Goal: Information Seeking & Learning: Learn about a topic

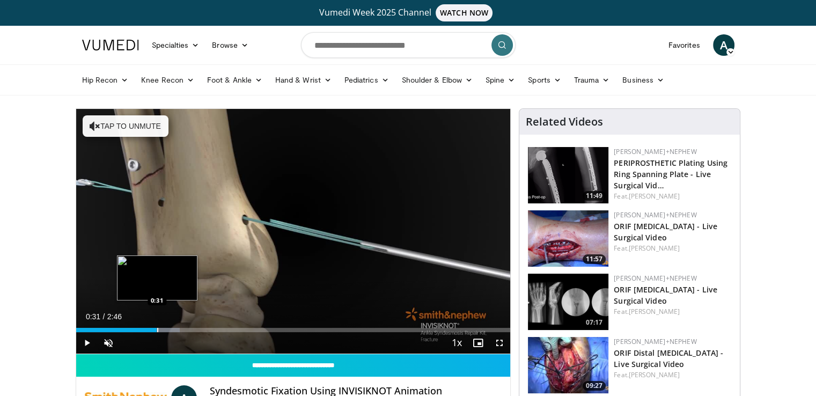
click at [157, 326] on div "Loaded : 23.91% 0:31 0:31" at bounding box center [293, 327] width 435 height 10
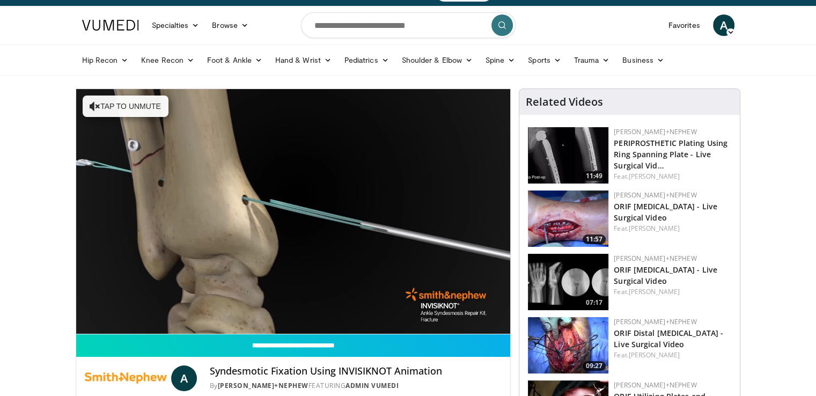
scroll to position [26, 0]
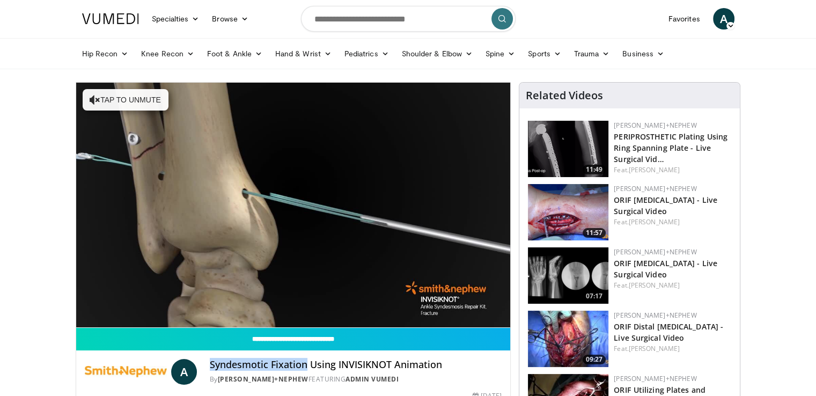
drag, startPoint x: 210, startPoint y: 388, endPoint x: 305, endPoint y: 366, distance: 97.9
click at [305, 366] on h4 "Syndesmotic Fixation Using INVISIKNOT Animation" at bounding box center [356, 365] width 292 height 12
copy h4 "Syndesmotic Fixation"
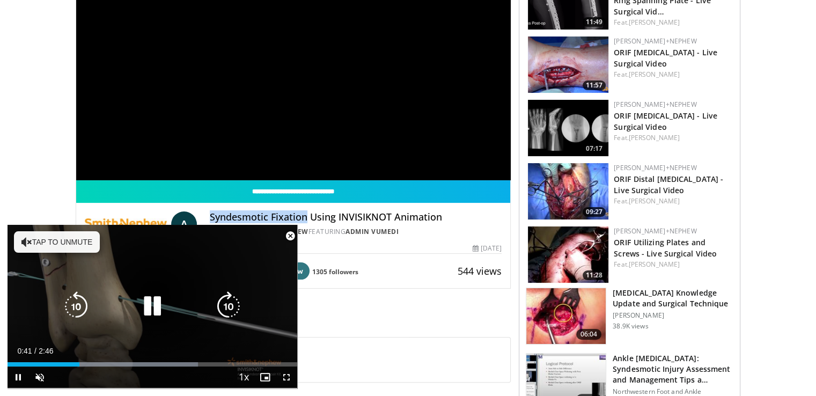
scroll to position [176, 0]
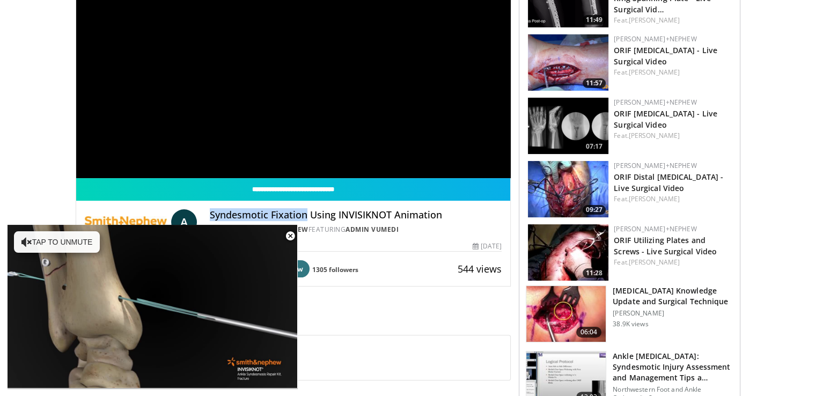
click at [138, 215] on img at bounding box center [126, 222] width 82 height 26
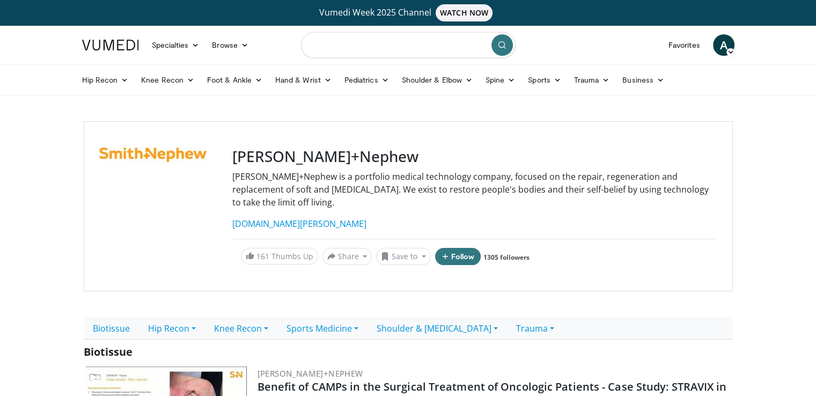
click at [311, 51] on input "Search topics, interventions" at bounding box center [408, 45] width 215 height 26
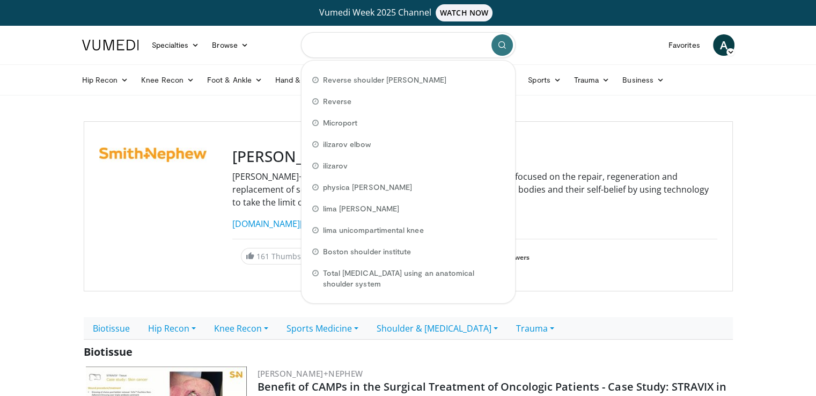
paste input "**********"
type input "**********"
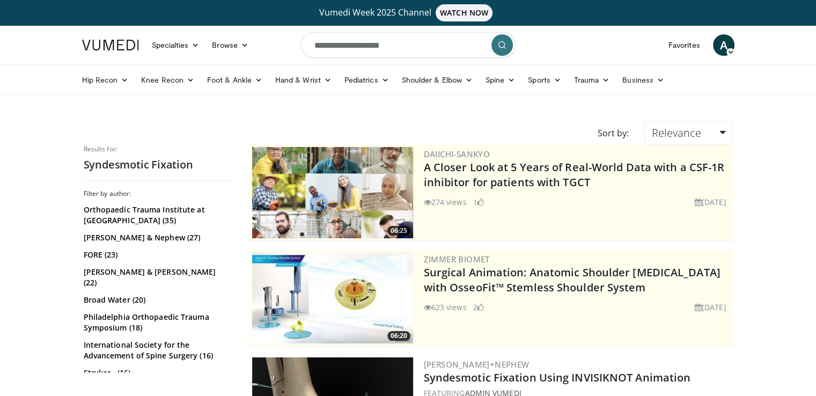
click at [410, 46] on input "**********" at bounding box center [408, 45] width 215 height 26
drag, startPoint x: 410, startPoint y: 46, endPoint x: 239, endPoint y: 43, distance: 170.2
click at [239, 43] on nav "Specialties Adult & Family Medicine Allergy, Asthma, Immunology Anesthesiology …" at bounding box center [409, 45] width 666 height 39
type input "**********"
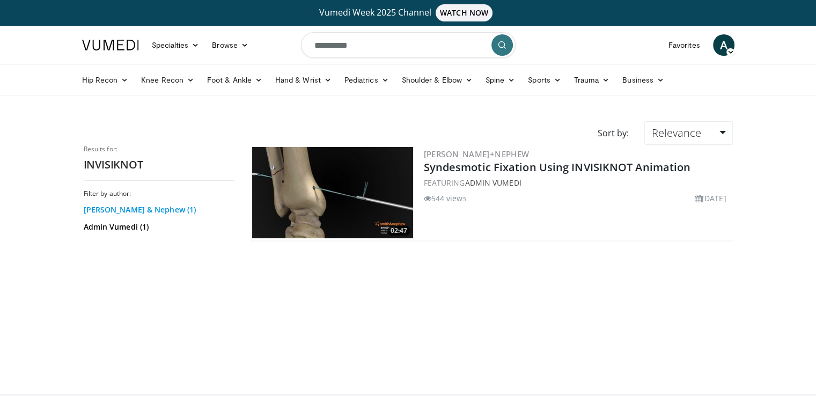
click at [151, 209] on link "Smith & Nephew (1)" at bounding box center [158, 210] width 148 height 11
click at [225, 89] on link "Foot & Ankle" at bounding box center [235, 79] width 68 height 21
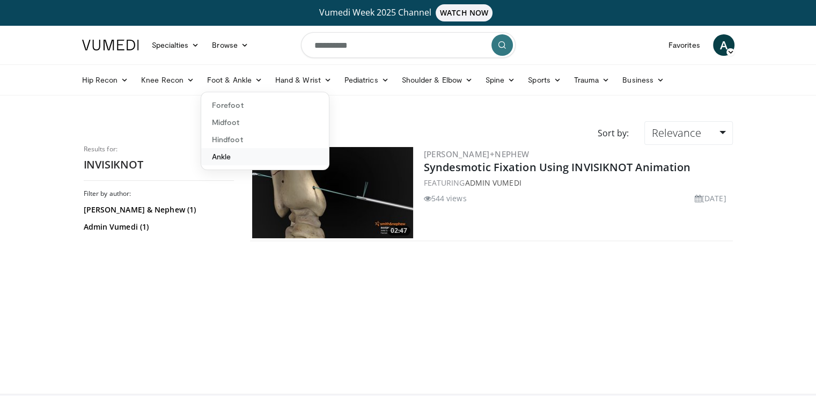
click at [230, 159] on link "Ankle" at bounding box center [265, 156] width 128 height 17
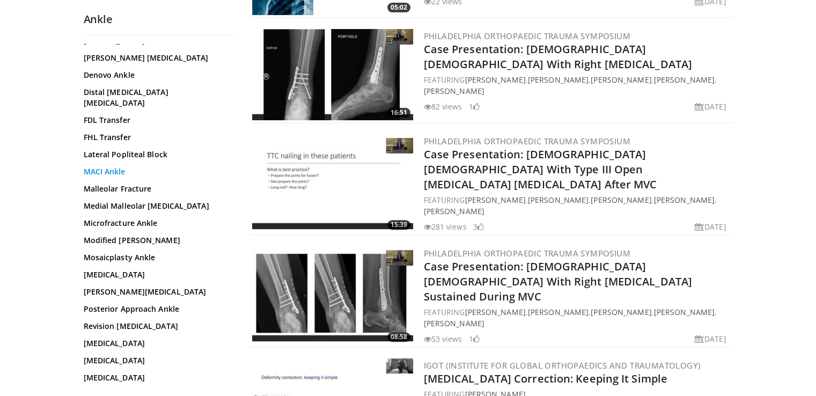
scroll to position [295, 0]
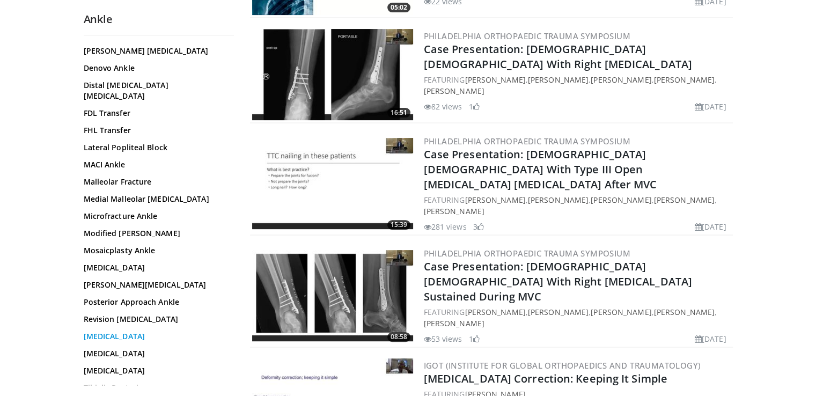
click at [119, 331] on link "[MEDICAL_DATA]" at bounding box center [156, 336] width 145 height 11
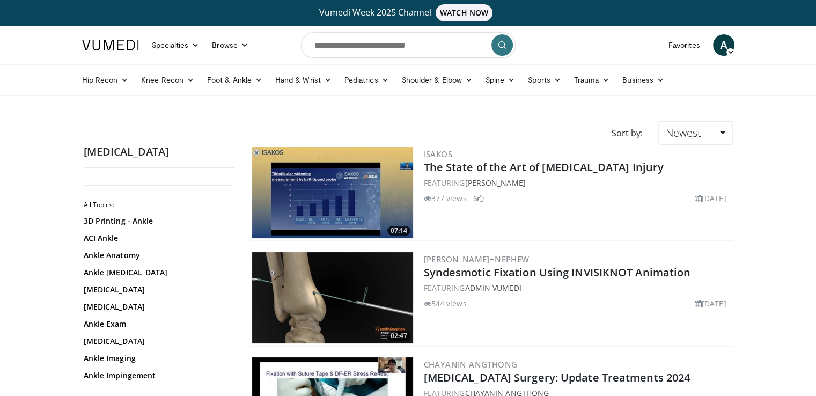
click at [293, 214] on img at bounding box center [332, 192] width 161 height 91
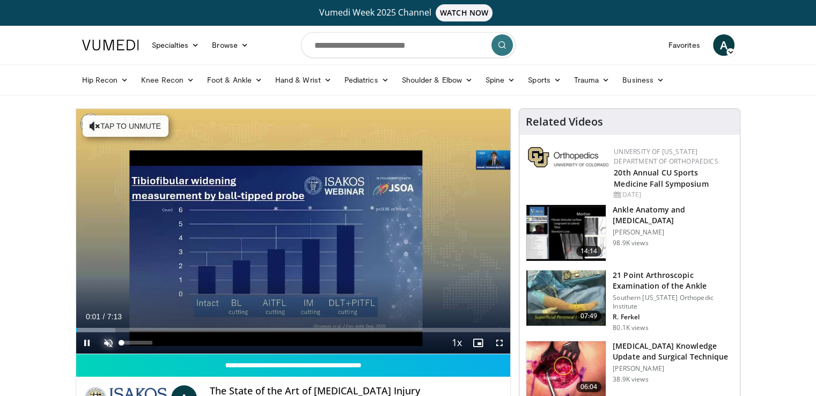
click at [111, 341] on span "Video Player" at bounding box center [108, 342] width 21 height 21
click at [499, 343] on span "Video Player" at bounding box center [499, 342] width 21 height 21
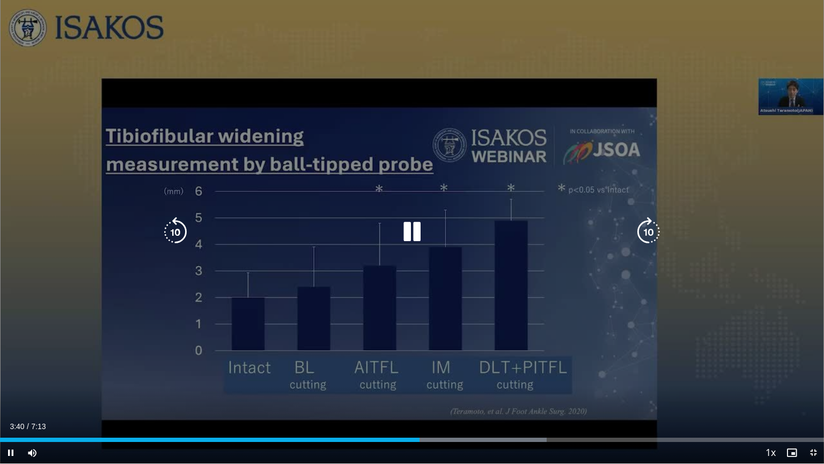
click at [132, 344] on div "10 seconds Tap to unmute" at bounding box center [412, 231] width 824 height 463
click at [131, 345] on div "10 seconds Tap to unmute" at bounding box center [412, 231] width 824 height 463
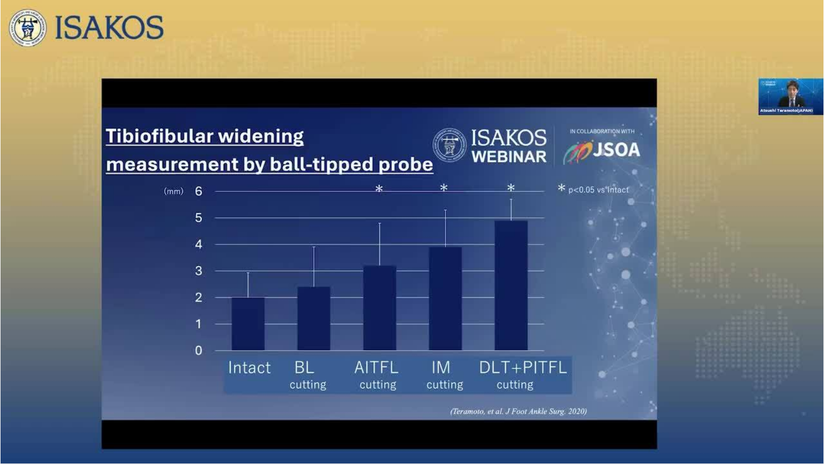
click at [131, 345] on div "10 seconds Tap to unmute" at bounding box center [412, 231] width 824 height 463
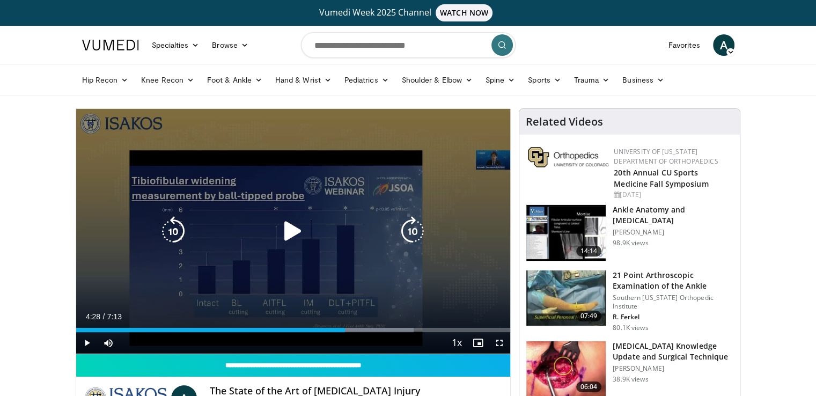
click at [333, 205] on div "10 seconds Tap to unmute" at bounding box center [293, 231] width 435 height 245
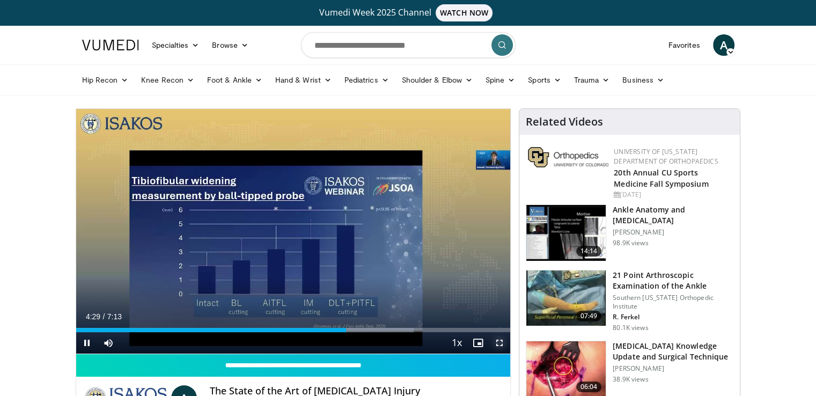
click at [498, 338] on span "Video Player" at bounding box center [499, 342] width 21 height 21
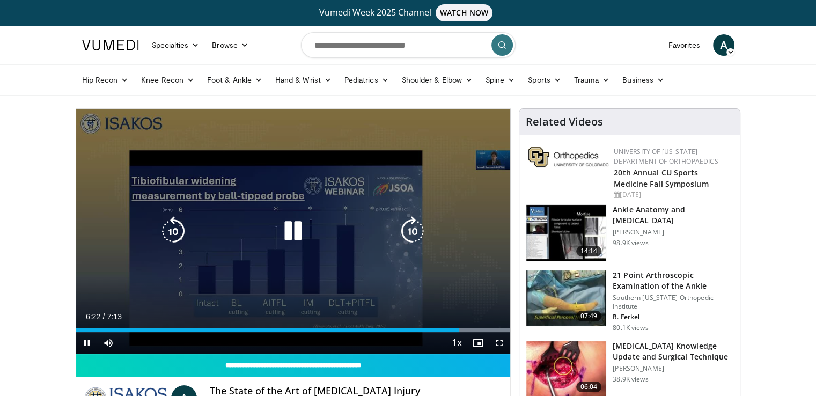
click at [303, 230] on icon "Video Player" at bounding box center [293, 231] width 30 height 30
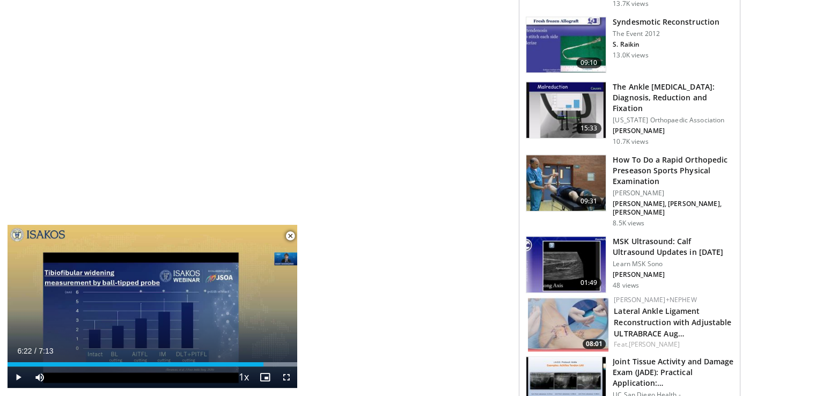
scroll to position [602, 0]
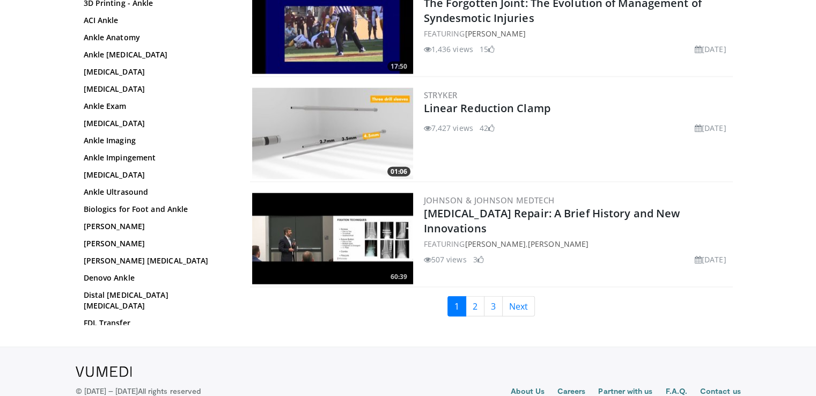
scroll to position [2508, 0]
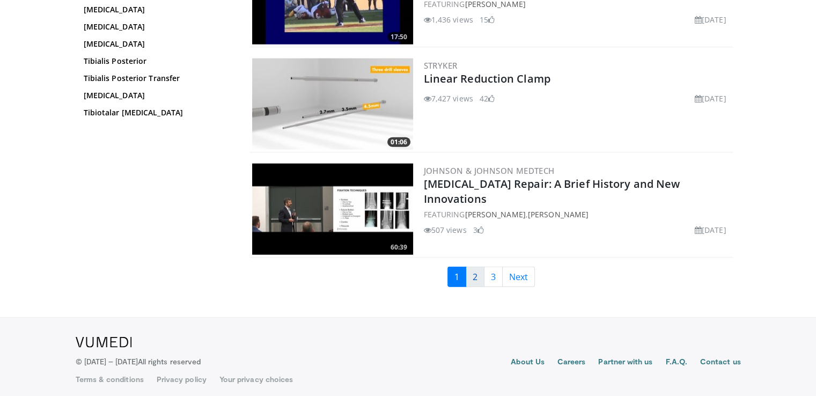
click at [478, 276] on link "2" at bounding box center [475, 277] width 19 height 20
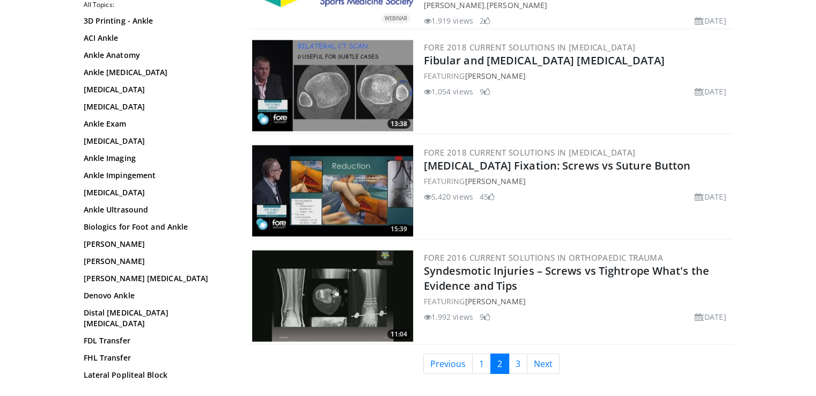
scroll to position [2428, 0]
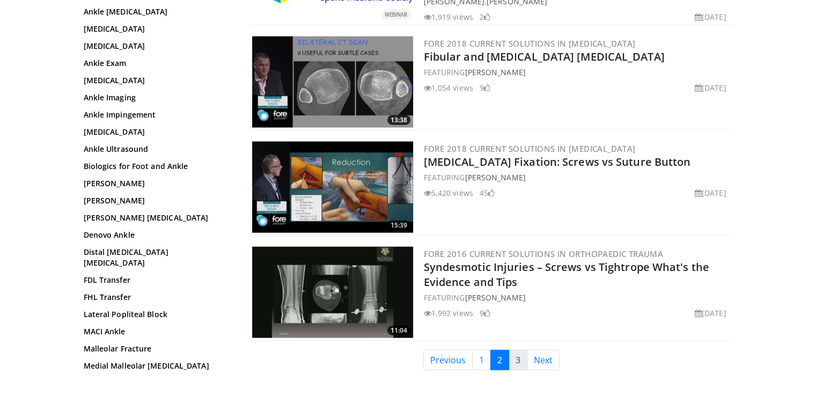
click at [515, 351] on link "3" at bounding box center [518, 360] width 19 height 20
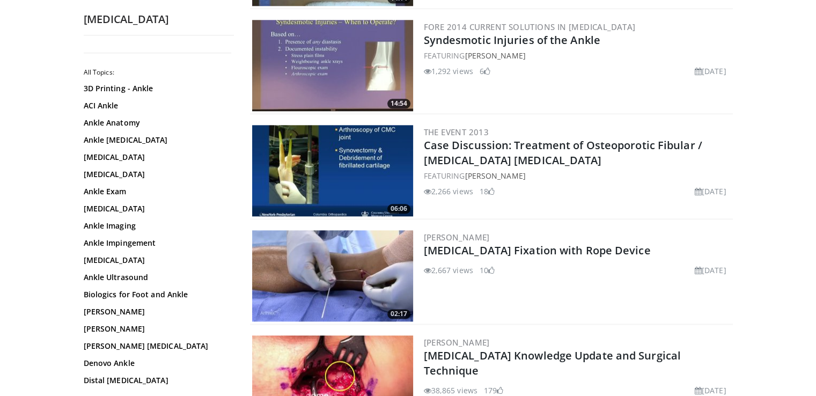
scroll to position [1286, 0]
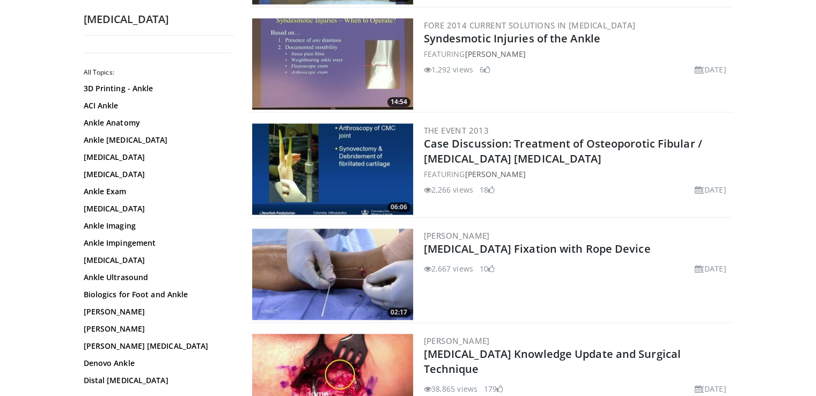
drag, startPoint x: 368, startPoint y: 268, endPoint x: 320, endPoint y: 283, distance: 50.1
click at [320, 283] on img at bounding box center [332, 274] width 161 height 91
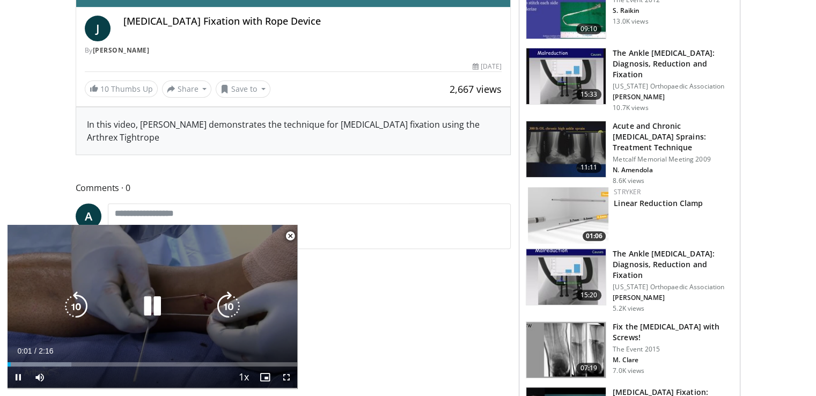
scroll to position [371, 0]
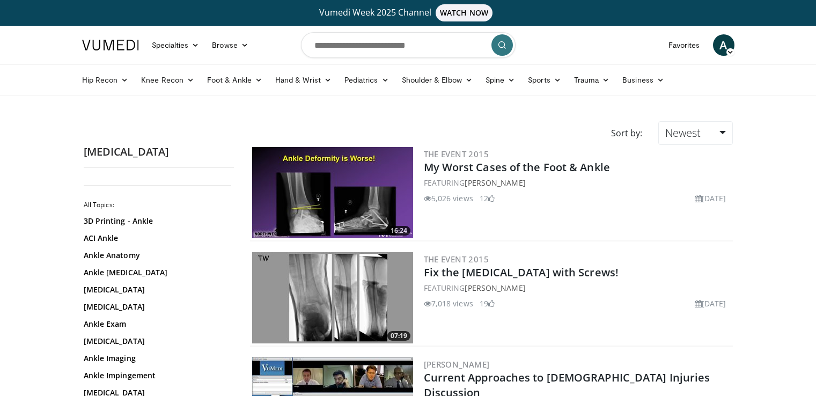
scroll to position [1286, 0]
